Goal: Task Accomplishment & Management: Use online tool/utility

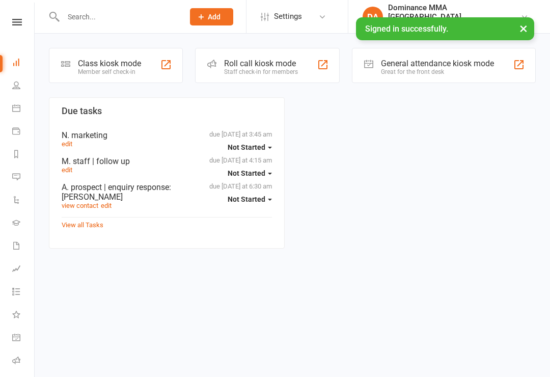
click at [133, 74] on div "Member self check-in" at bounding box center [109, 71] width 63 height 7
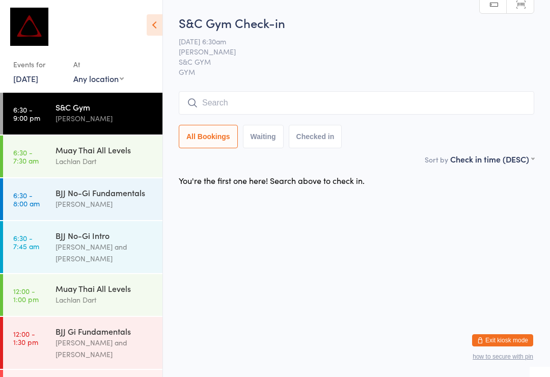
click at [106, 151] on div "Muay Thai All Levels" at bounding box center [105, 149] width 98 height 11
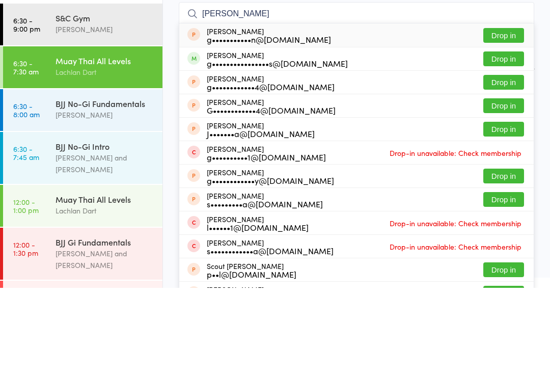
type input "[PERSON_NAME]"
click at [508, 141] on button "Drop in" at bounding box center [503, 148] width 41 height 15
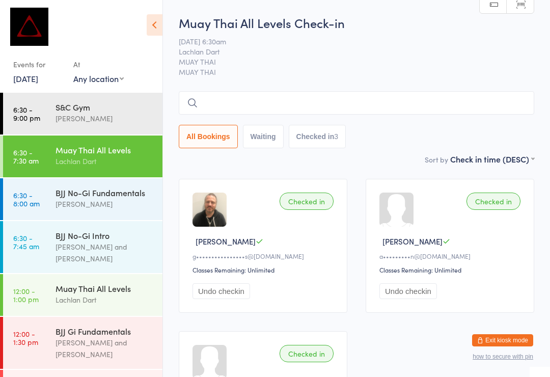
click at [105, 106] on div "S&C Gym" at bounding box center [105, 106] width 98 height 11
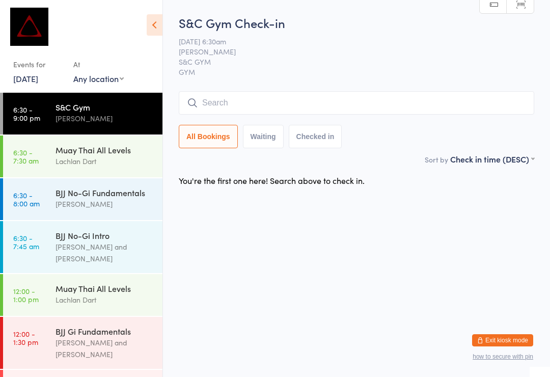
click at [134, 205] on div "[PERSON_NAME]" at bounding box center [105, 204] width 98 height 12
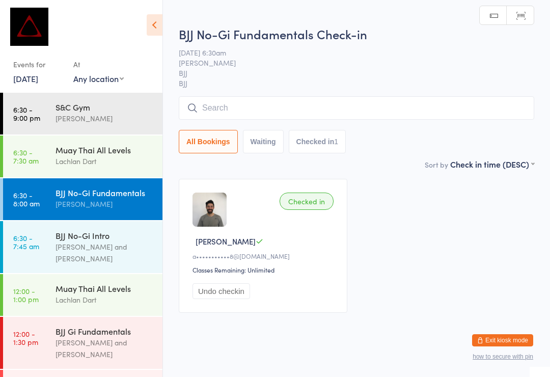
click at [327, 107] on input "search" at bounding box center [357, 107] width 356 height 23
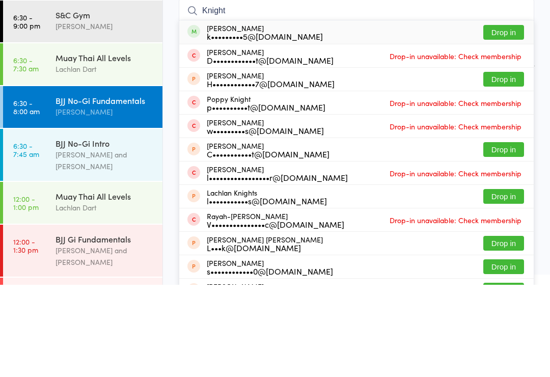
type input "Knight"
click at [517, 117] on button "Drop in" at bounding box center [503, 124] width 41 height 15
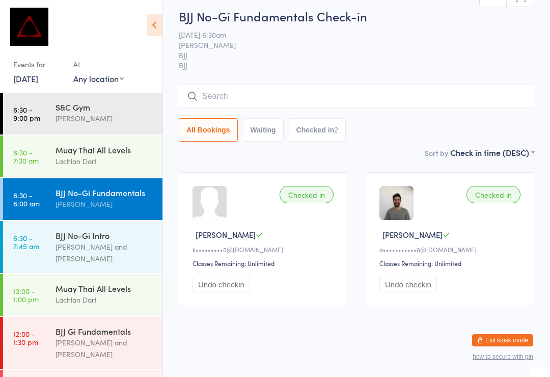
click at [76, 155] on div "Muay Thai All Levels" at bounding box center [105, 149] width 98 height 11
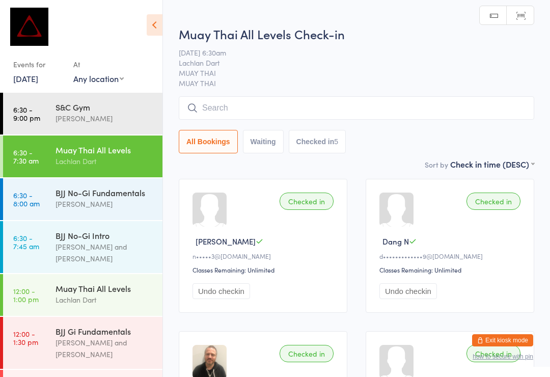
click at [201, 106] on input "search" at bounding box center [357, 107] width 356 height 23
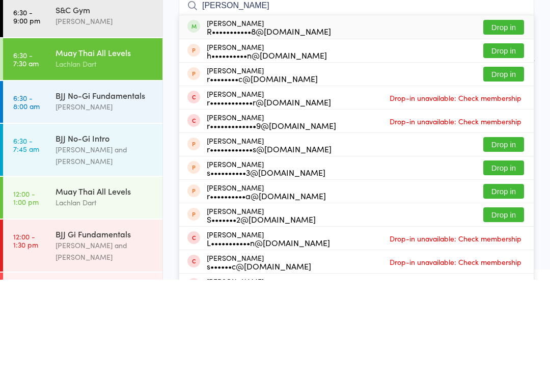
type input "[PERSON_NAME]"
click at [505, 117] on button "Drop in" at bounding box center [503, 124] width 41 height 15
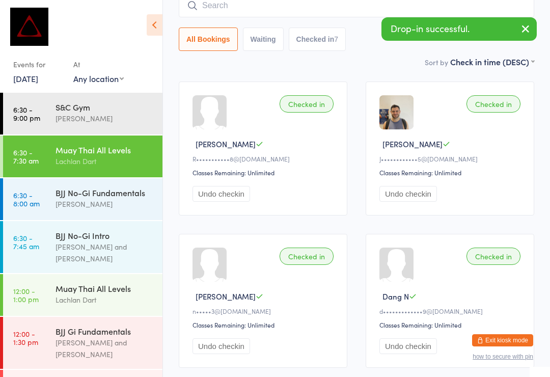
click at [204, 17] on input "search" at bounding box center [357, 5] width 356 height 23
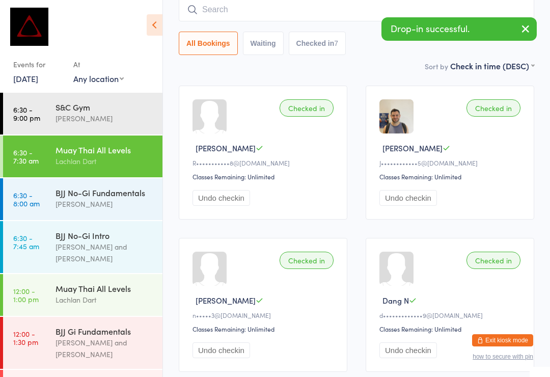
scroll to position [92, 0]
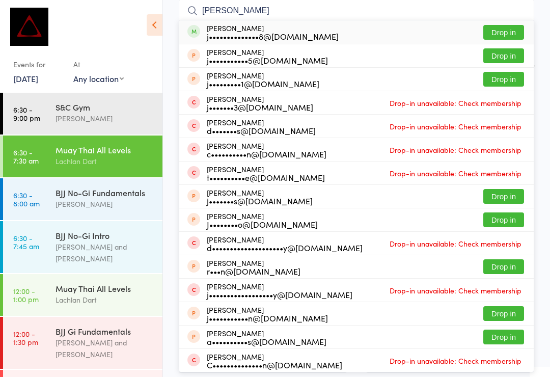
type input "[PERSON_NAME]"
click at [501, 31] on button "Drop in" at bounding box center [503, 32] width 41 height 15
